Goal: Task Accomplishment & Management: Manage account settings

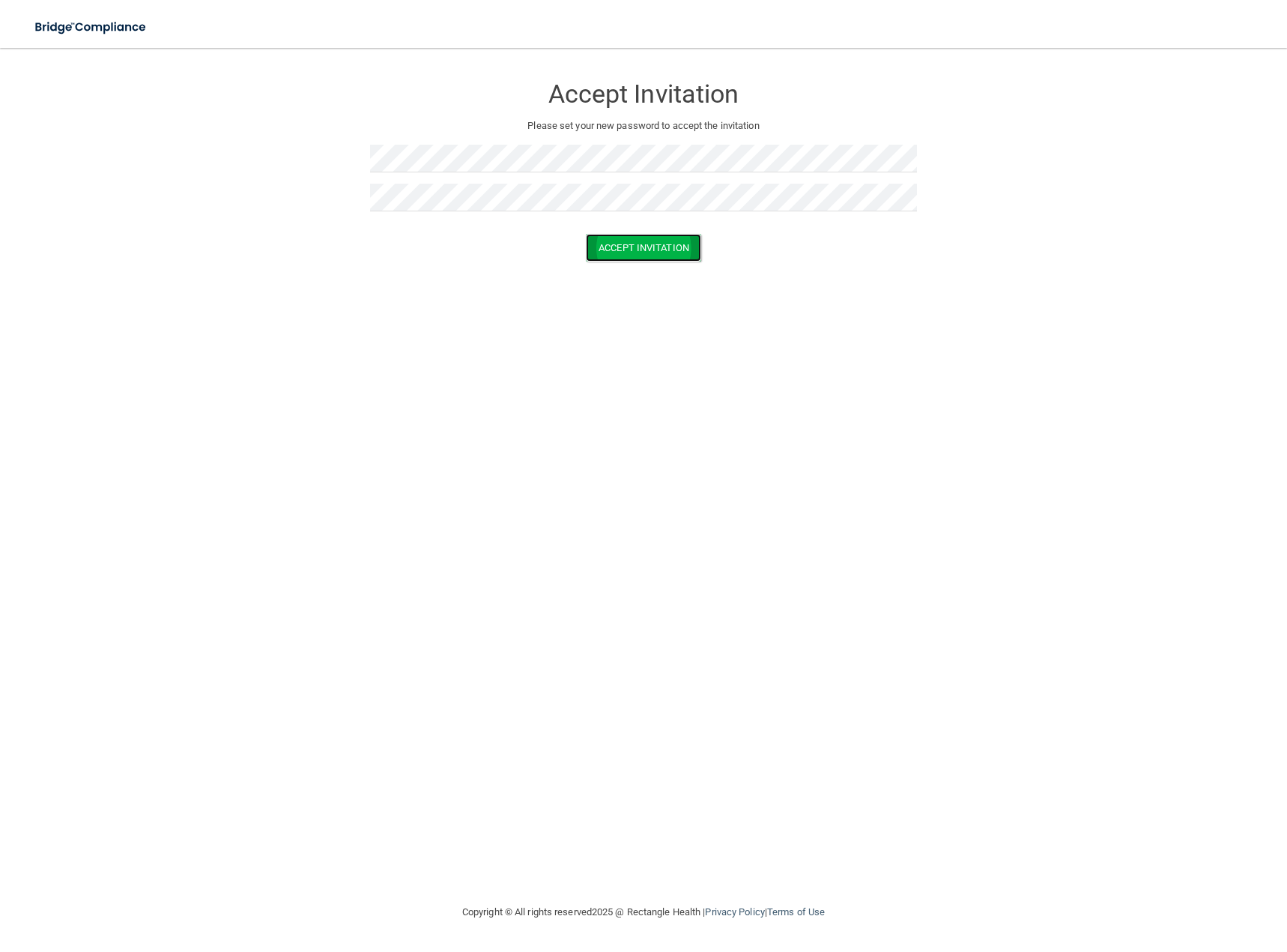
click at [631, 243] on button "Accept Invitation" at bounding box center [644, 247] width 116 height 28
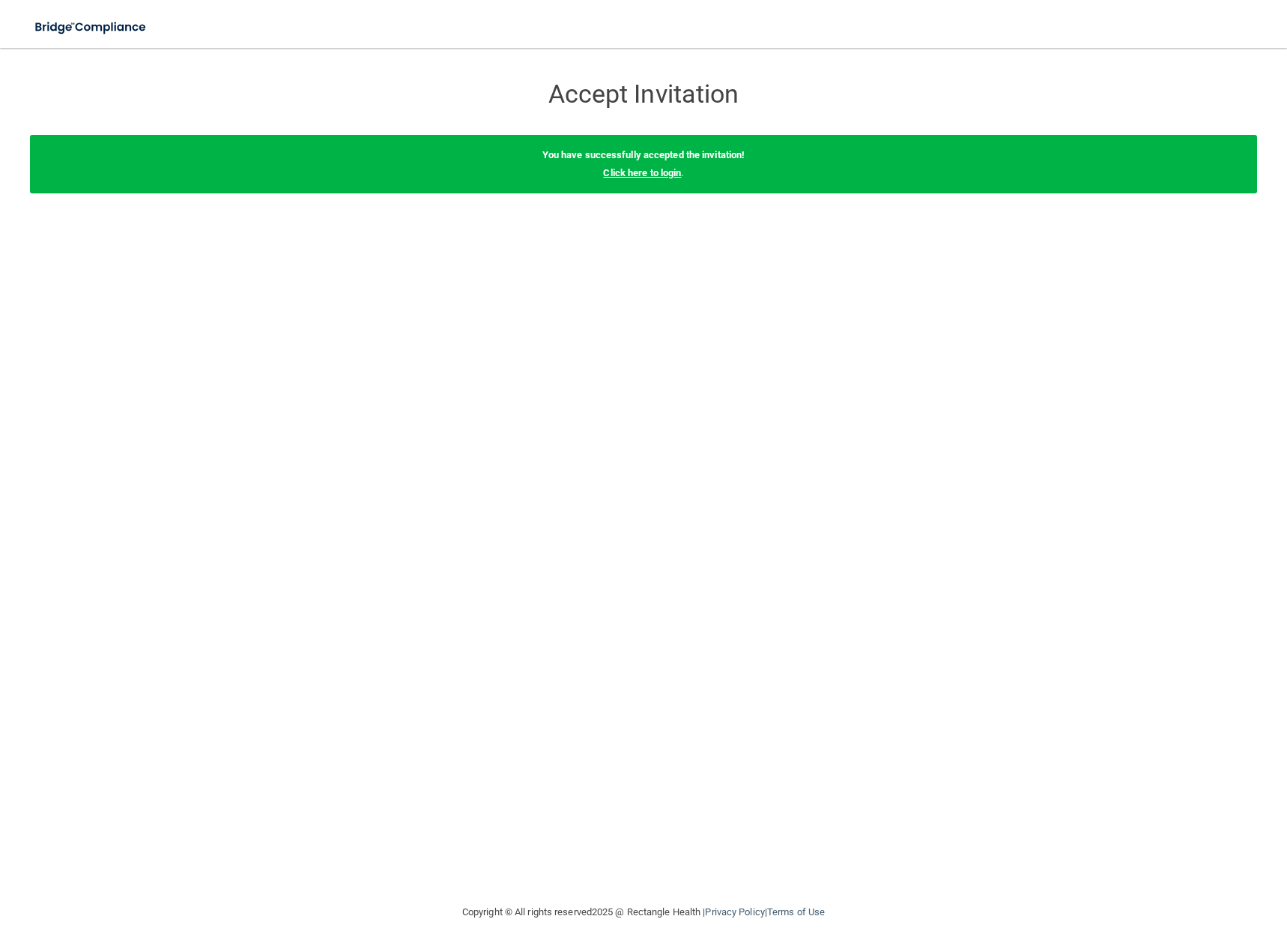
click at [640, 176] on link "Click here to login" at bounding box center [642, 172] width 78 height 11
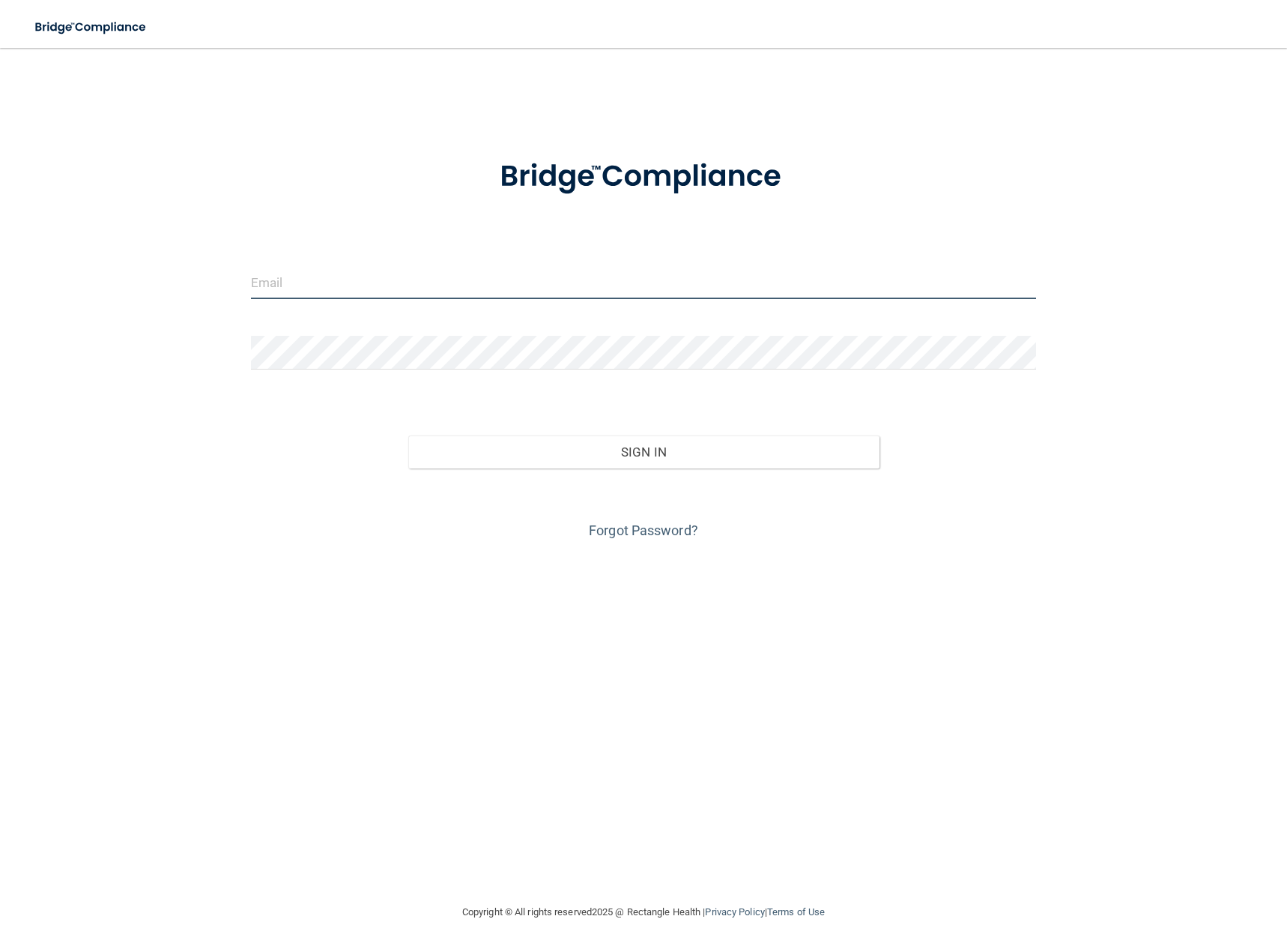
click at [485, 272] on input "email" at bounding box center [644, 282] width 786 height 34
type input "[EMAIL_ADDRESS][DOMAIN_NAME]"
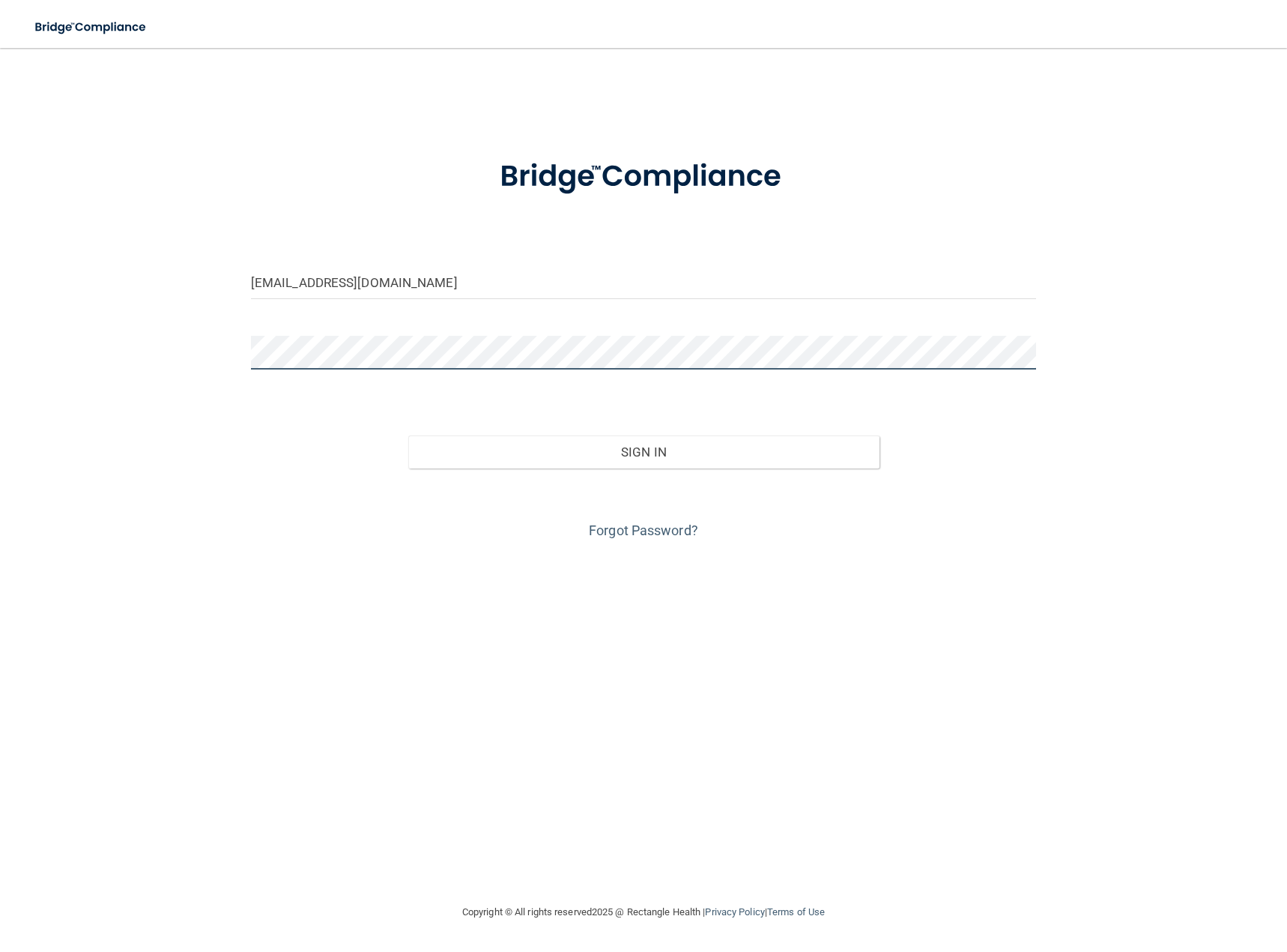
click at [408, 436] on button "Sign In" at bounding box center [644, 452] width 471 height 33
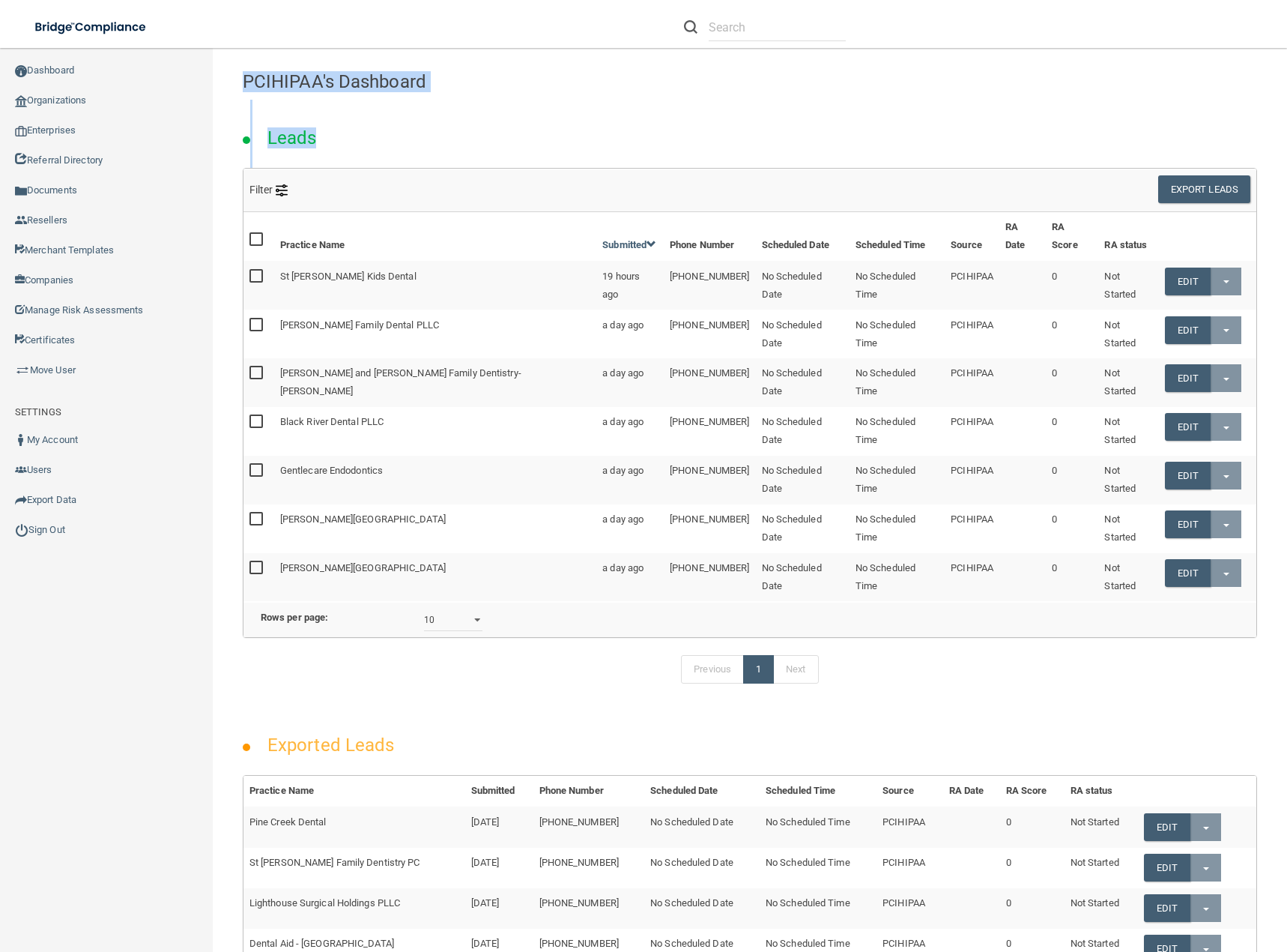
drag, startPoint x: 242, startPoint y: 76, endPoint x: 464, endPoint y: 103, distance: 223.6
click at [464, 103] on div "PCIHIPAA's Dashboard Leads Filter Source Available Sources 2018 2020compliancec…" at bounding box center [750, 697] width 1015 height 1270
click at [404, 129] on div "Leads" at bounding box center [749, 134] width 1037 height 68
drag, startPoint x: 426, startPoint y: 84, endPoint x: 233, endPoint y: 73, distance: 193.3
click at [233, 73] on div "PCIHIPAA's Dashboard" at bounding box center [749, 81] width 1037 height 37
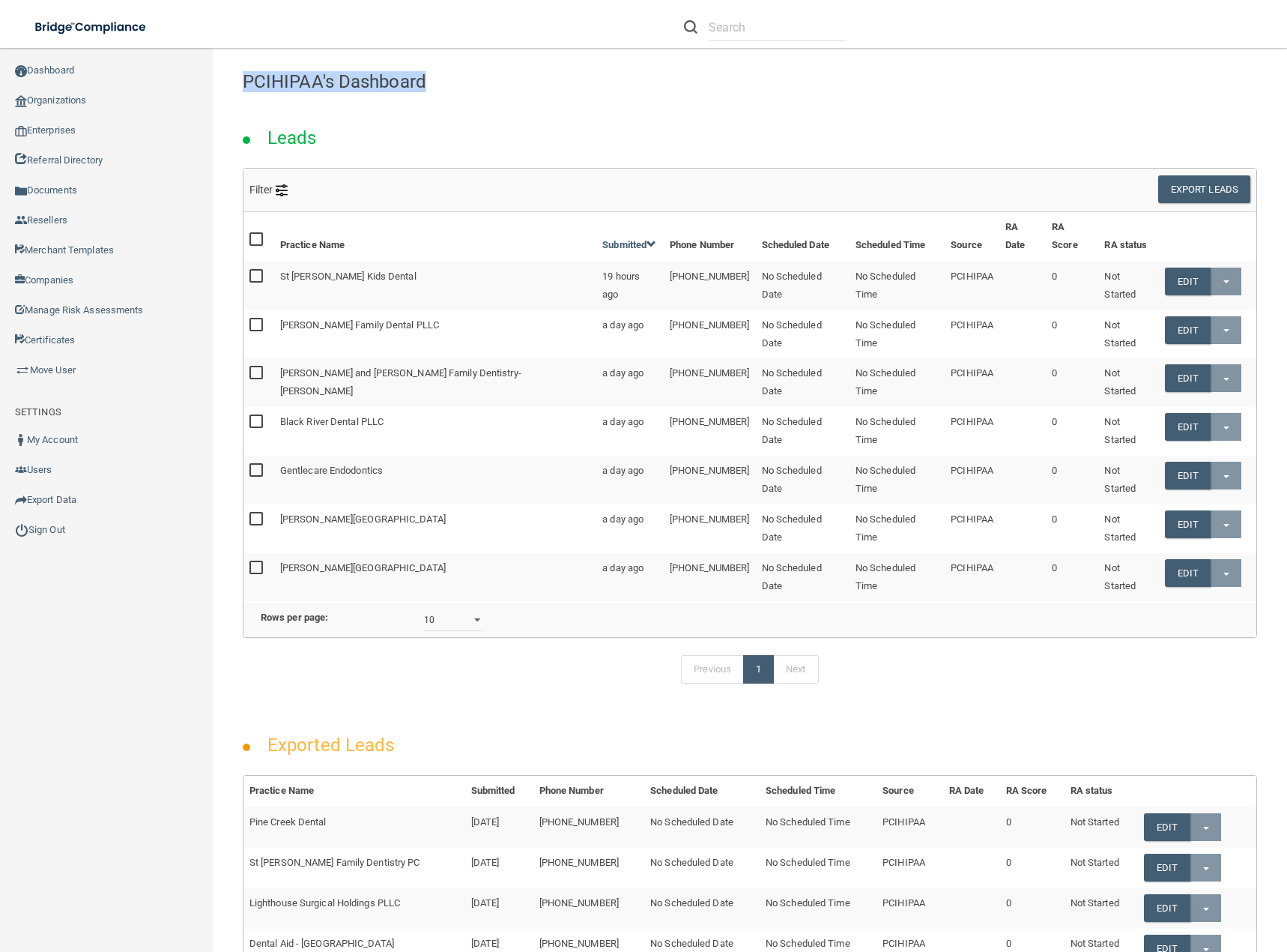
copy h4 "PCIHIPAA's Dashboard"
